Goal: Task Accomplishment & Management: Complete application form

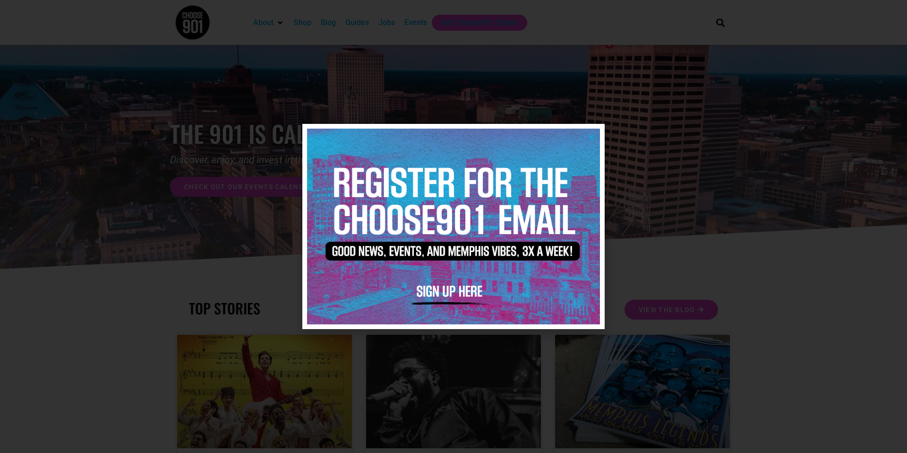
click at [593, 138] on icon "Close" at bounding box center [591, 136] width 7 height 7
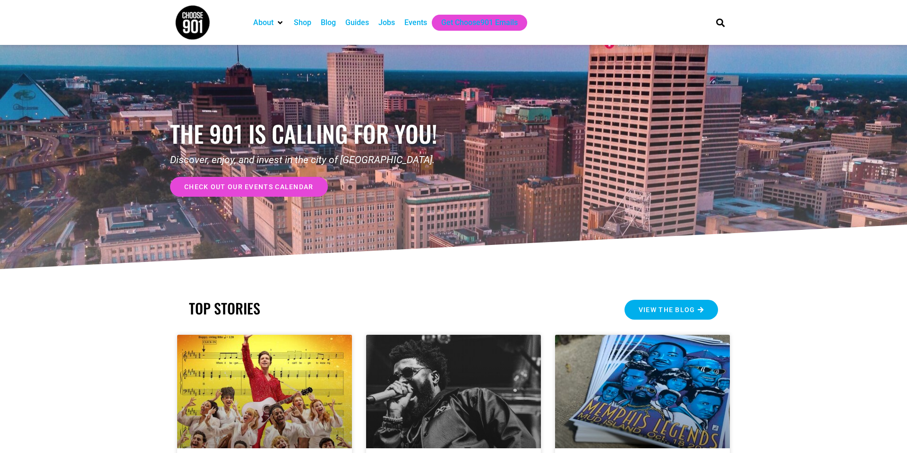
click at [651, 313] on span "View the Blog" at bounding box center [667, 309] width 57 height 7
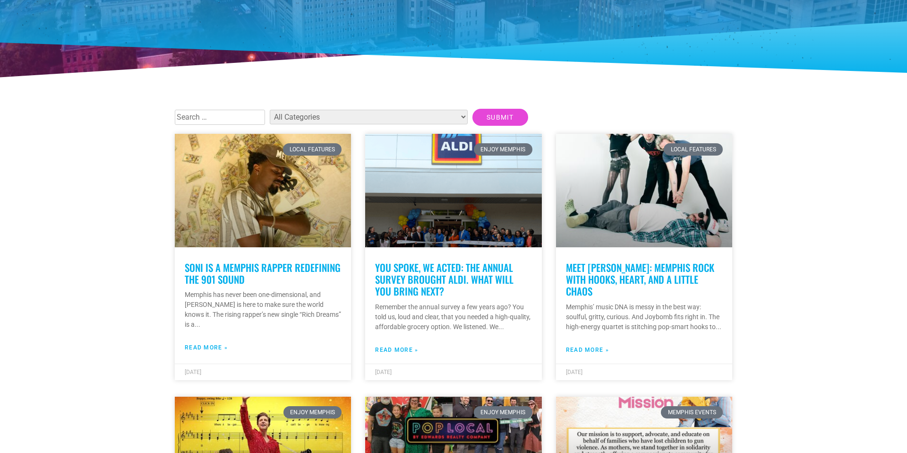
scroll to position [155, 0]
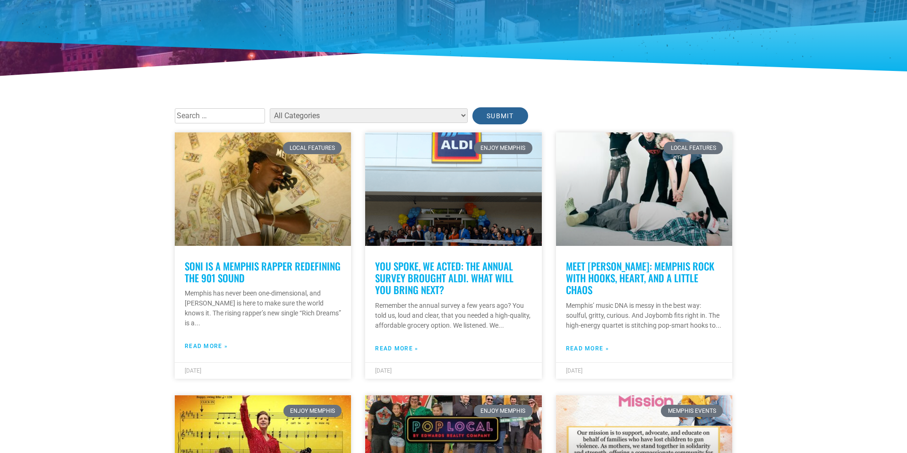
click at [472, 116] on input "Submit" at bounding box center [500, 115] width 56 height 17
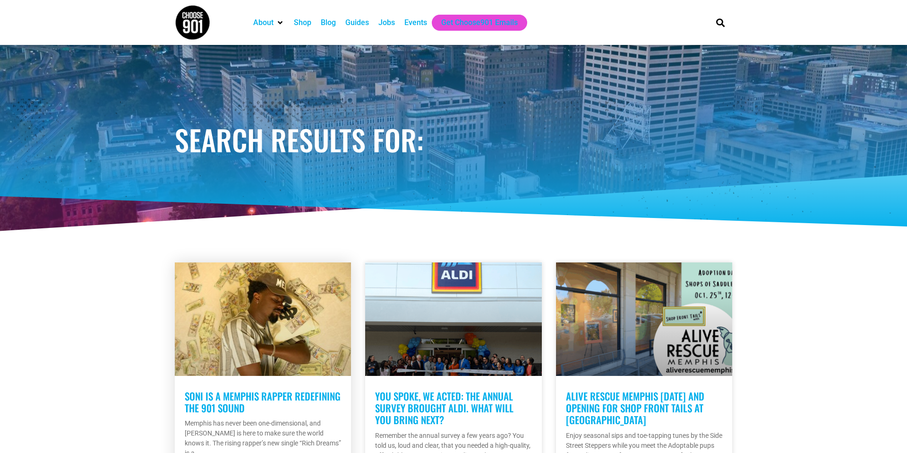
click at [213, 390] on link "Soni Is A Memphis Rapper Redefining the 901 Sound" at bounding box center [263, 401] width 156 height 26
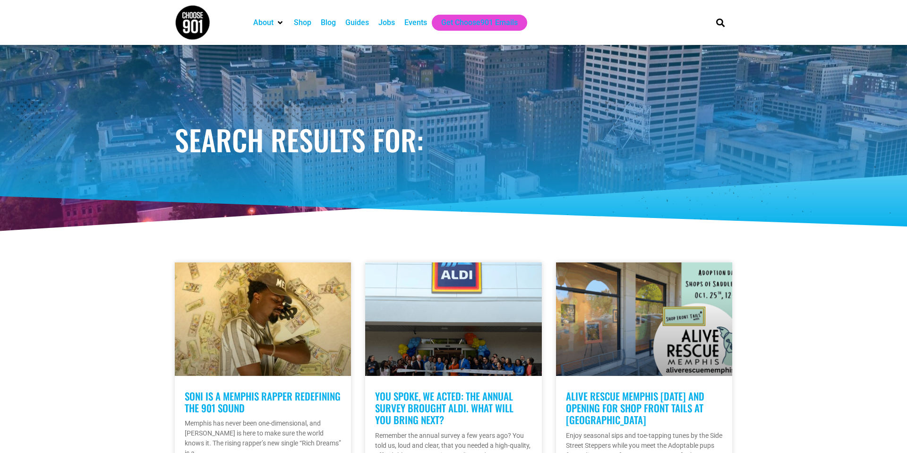
click at [188, 7] on img at bounding box center [192, 22] width 35 height 35
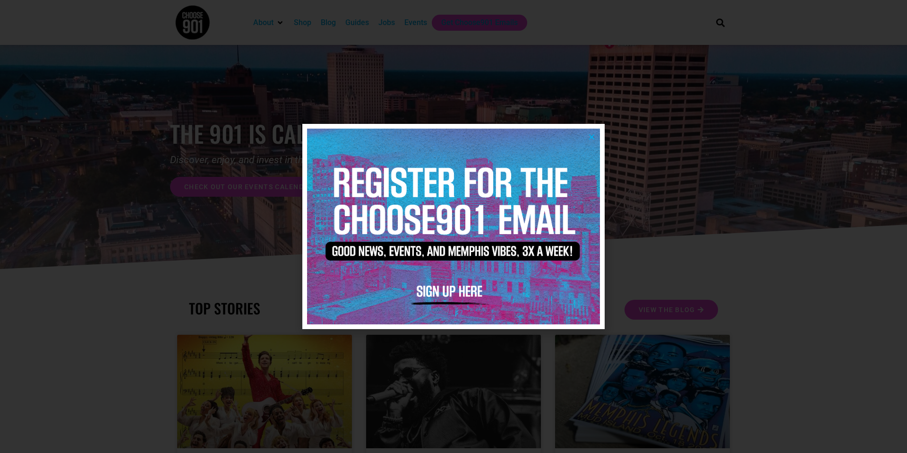
click at [591, 135] on icon "Close" at bounding box center [591, 136] width 7 height 7
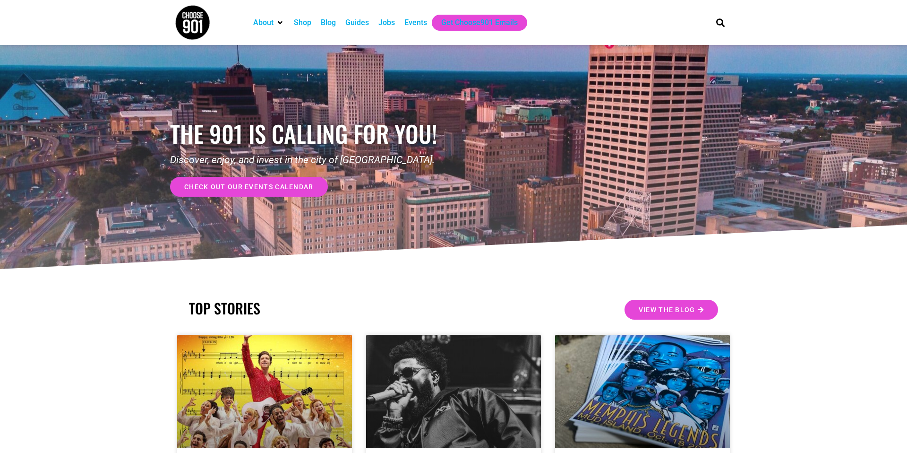
click at [207, 182] on link "check out our events calendar" at bounding box center [249, 187] width 158 height 20
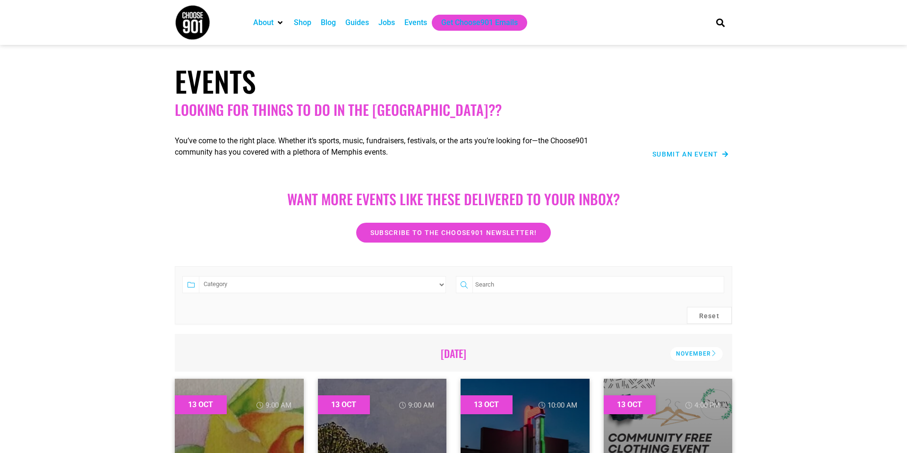
click at [684, 154] on span "Submit an Event" at bounding box center [685, 154] width 66 height 7
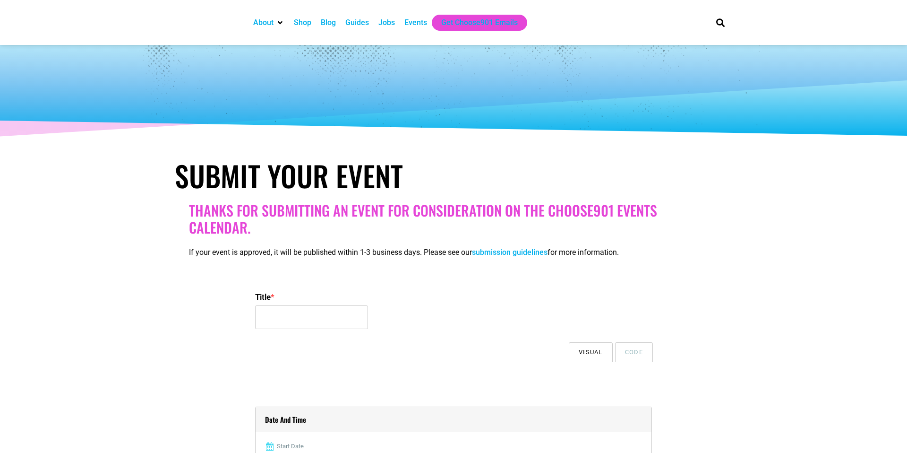
select select
